Goal: Find contact information: Find contact information

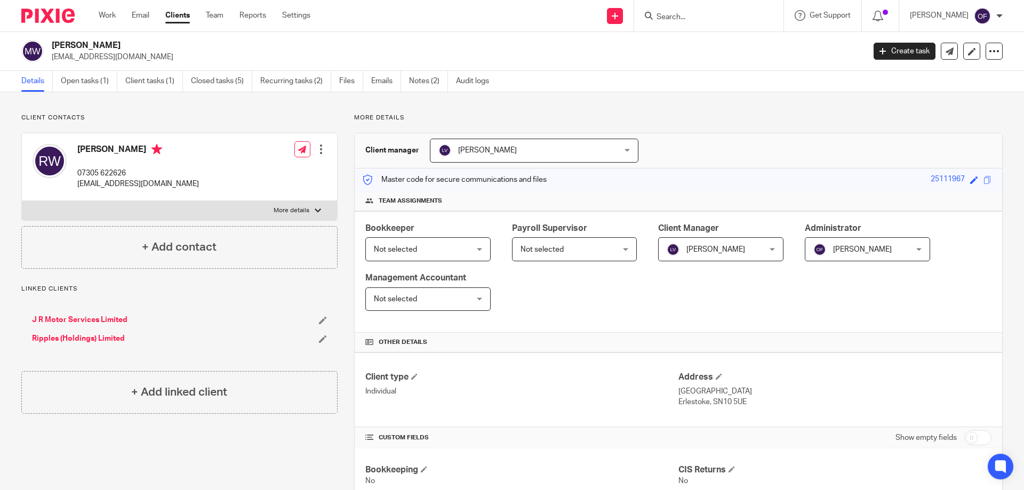
click at [690, 17] on input "Search" at bounding box center [703, 18] width 96 height 10
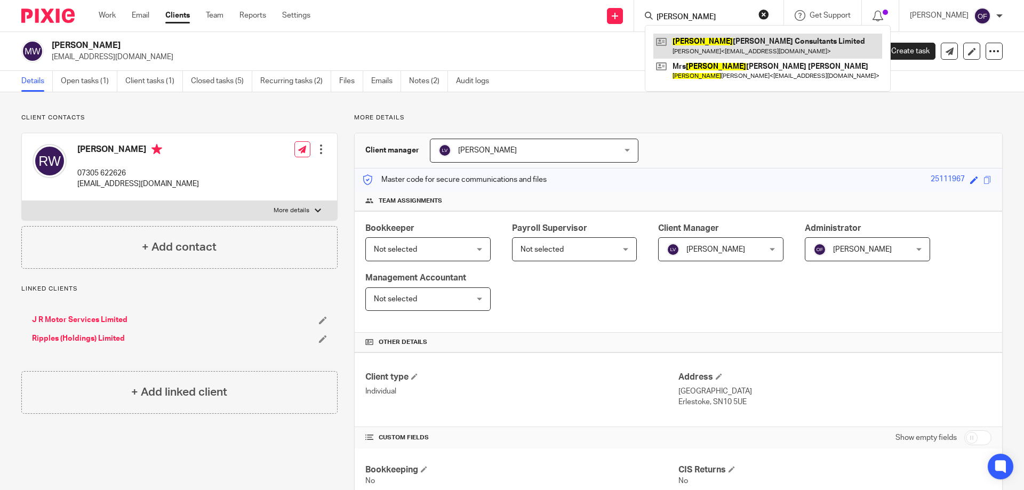
type input "[PERSON_NAME]"
click at [690, 43] on link at bounding box center [767, 46] width 229 height 25
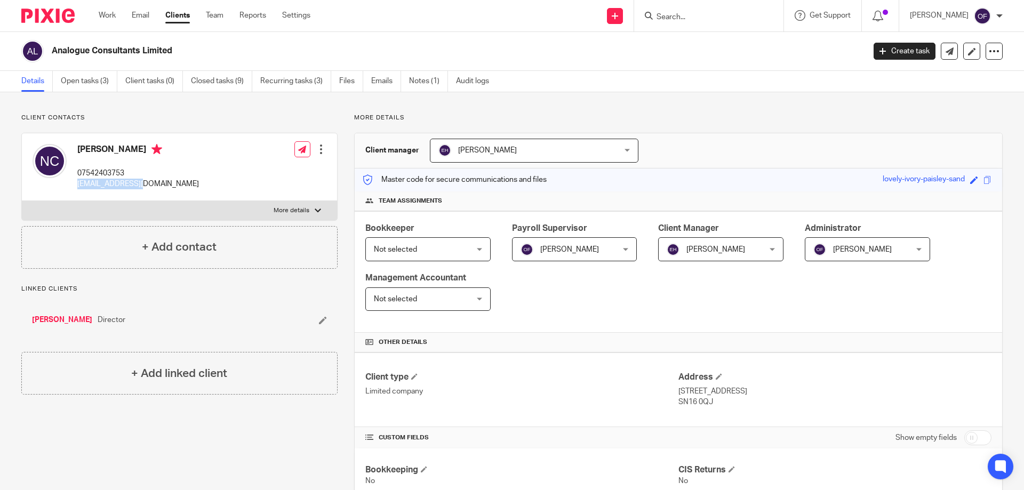
drag, startPoint x: 73, startPoint y: 183, endPoint x: 133, endPoint y: 181, distance: 59.8
click at [133, 181] on div "[PERSON_NAME] 07542403753 [EMAIL_ADDRESS][DOMAIN_NAME]" at bounding box center [116, 167] width 166 height 57
click at [91, 183] on p "[EMAIL_ADDRESS][DOMAIN_NAME]" at bounding box center [138, 184] width 122 height 11
click at [74, 185] on div "[PERSON_NAME] 07542403753 [EMAIL_ADDRESS][DOMAIN_NAME]" at bounding box center [116, 167] width 166 height 57
click at [68, 187] on div "[PERSON_NAME] 07542403753 [EMAIL_ADDRESS][DOMAIN_NAME]" at bounding box center [116, 167] width 166 height 57
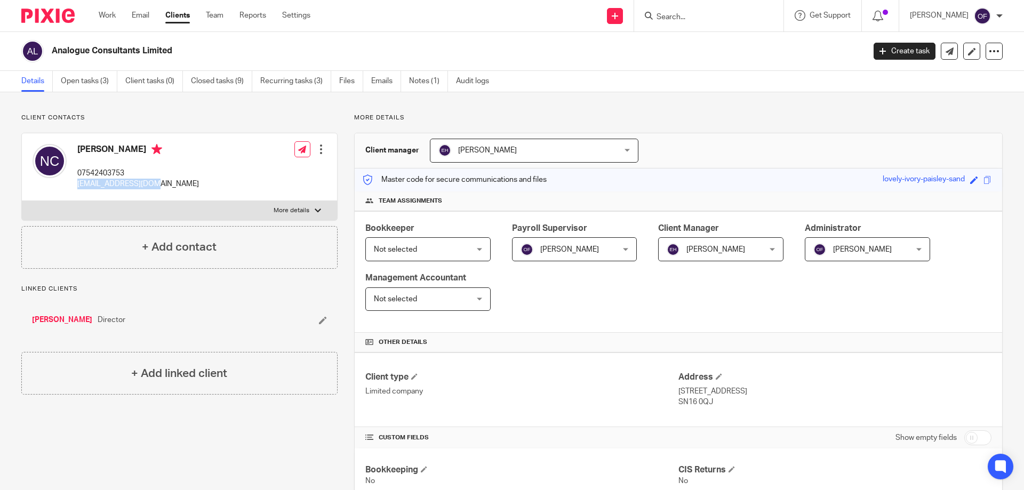
drag, startPoint x: 73, startPoint y: 186, endPoint x: 160, endPoint y: 189, distance: 87.0
click at [160, 189] on div "[PERSON_NAME] 07542403753 [EMAIL_ADDRESS][DOMAIN_NAME] Edit contact Create clie…" at bounding box center [179, 167] width 315 height 68
copy p "[EMAIL_ADDRESS][DOMAIN_NAME]"
click at [634, 61] on div "Analogue Consultants Limited" at bounding box center [439, 51] width 836 height 22
